Goal: Transaction & Acquisition: Purchase product/service

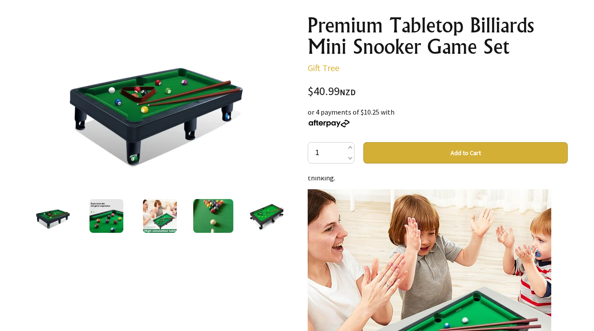
scroll to position [37, 0]
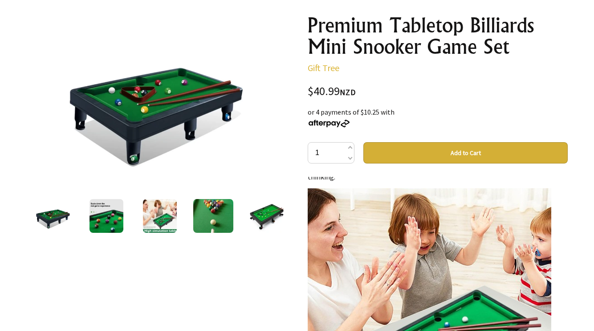
click at [117, 216] on img at bounding box center [106, 216] width 34 height 34
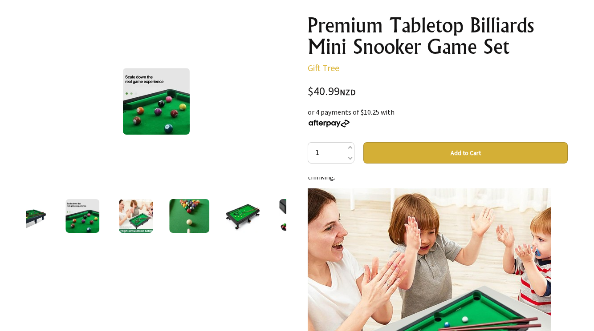
click at [136, 217] on img at bounding box center [136, 216] width 34 height 34
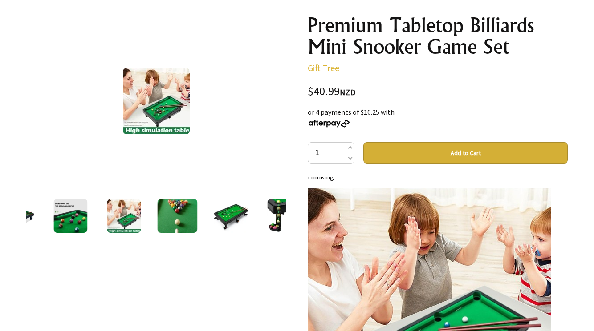
click at [160, 220] on img at bounding box center [177, 216] width 40 height 34
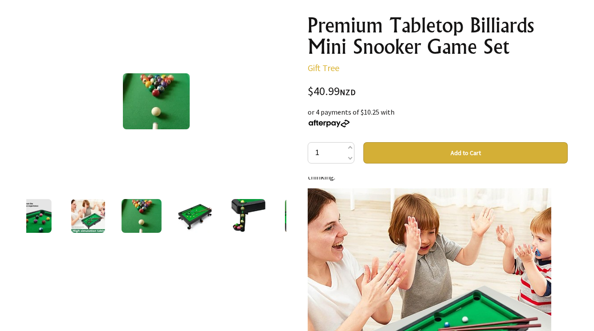
click at [186, 218] on img at bounding box center [195, 216] width 34 height 34
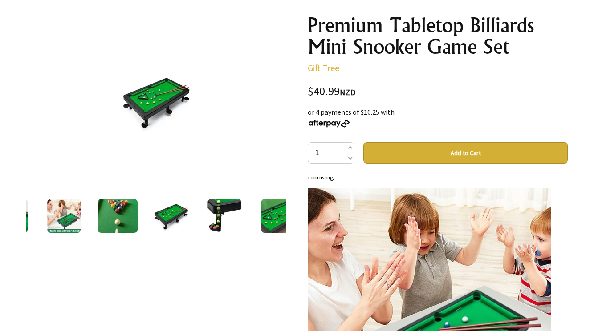
click at [217, 216] on img at bounding box center [224, 216] width 34 height 34
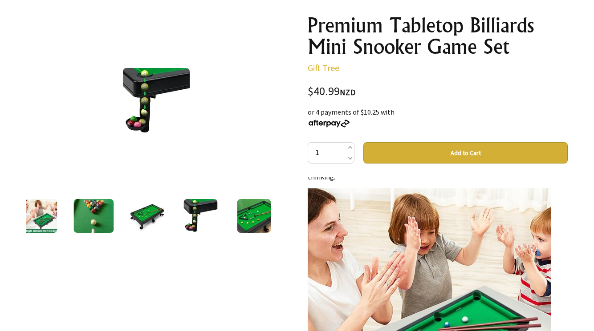
click at [267, 214] on img at bounding box center [254, 216] width 34 height 34
